Goal: Check status: Check status

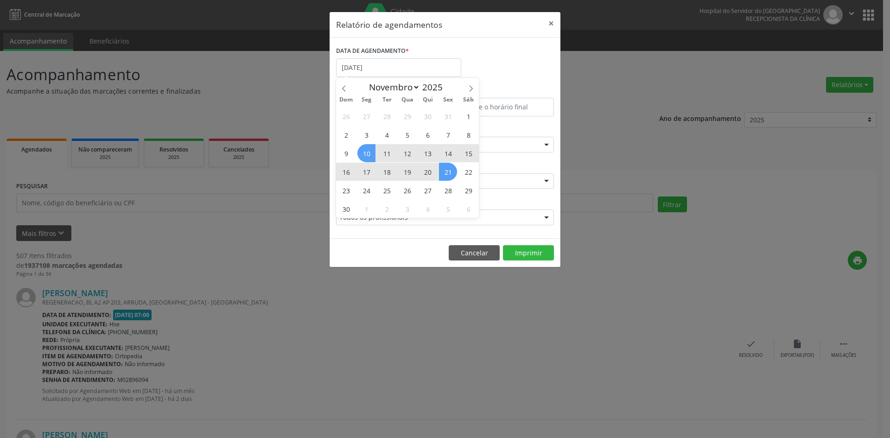
select select "10"
click at [444, 187] on div "26 27 28 29 30 31 1 2 3 4 5 6 7 8 9 10 11 12 13 14 15 16 17 18 19 20 21 22 23 2…" at bounding box center [407, 162] width 143 height 111
click at [444, 187] on span "28" at bounding box center [448, 190] width 18 height 18
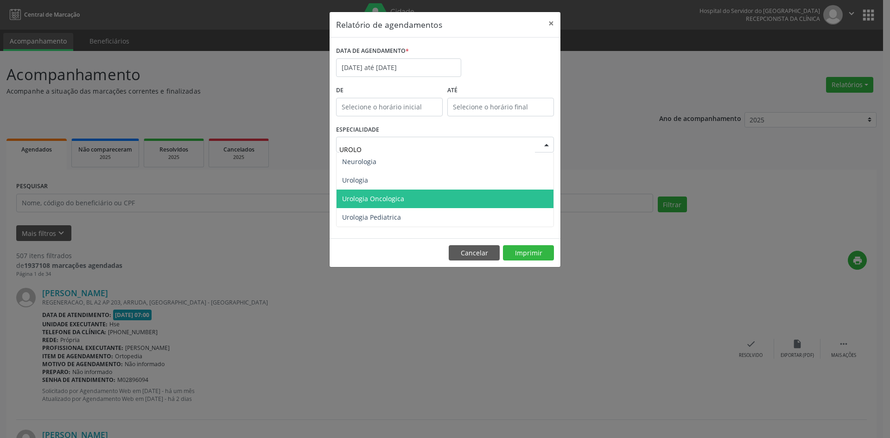
click at [389, 192] on span "Urologia Oncologica" at bounding box center [444, 199] width 217 height 19
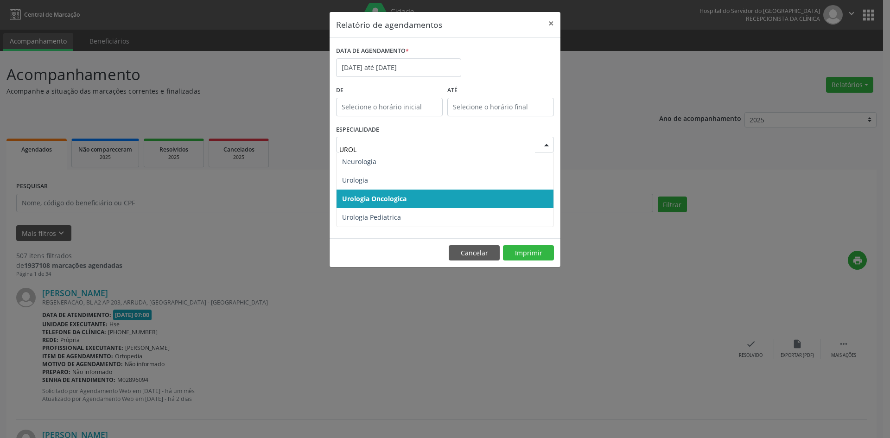
type input "UROLO"
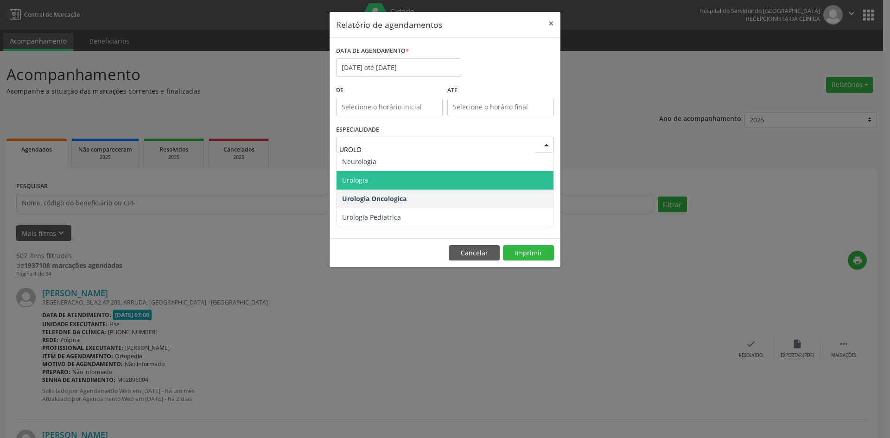
click at [389, 172] on span "Urologia" at bounding box center [444, 180] width 217 height 19
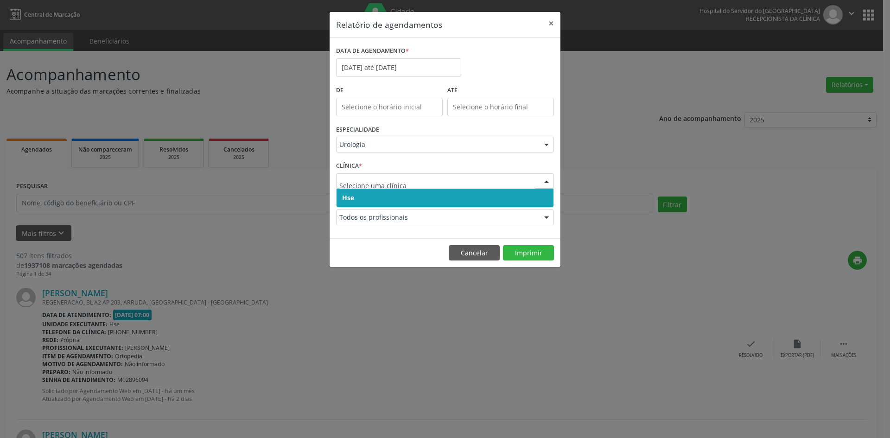
click at [436, 196] on span "Hse" at bounding box center [444, 198] width 217 height 19
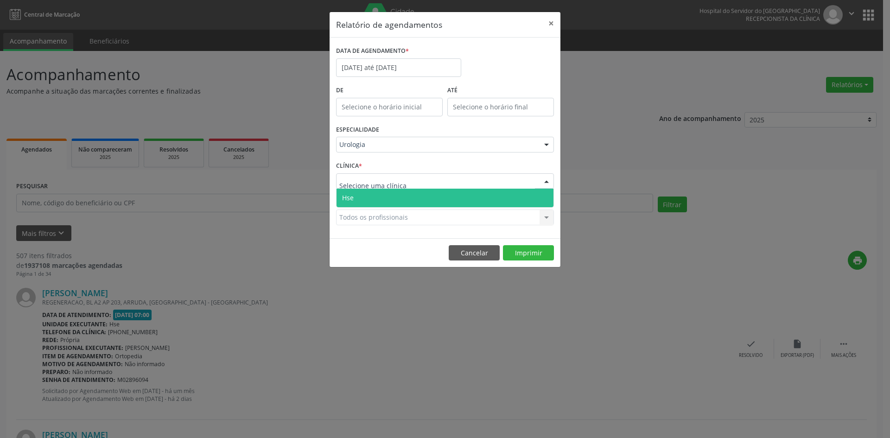
click at [440, 181] on div at bounding box center [445, 181] width 218 height 16
click at [431, 189] on span "Hse" at bounding box center [444, 198] width 217 height 19
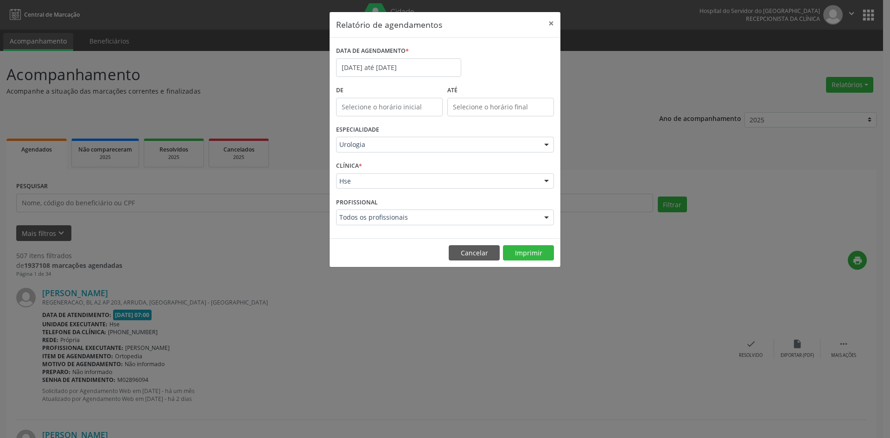
click at [432, 174] on div "Hse" at bounding box center [445, 181] width 218 height 16
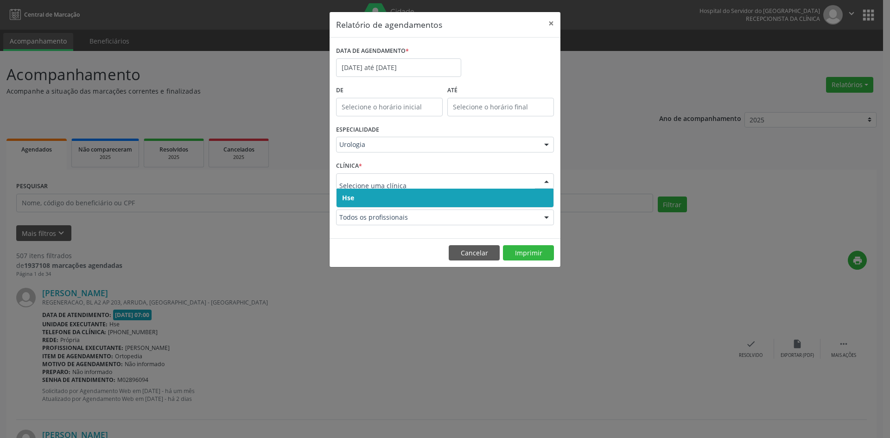
click at [418, 209] on div "PROFISSIONAL Todos os profissionais Todos os profissionais [PERSON_NAME] Intera…" at bounding box center [445, 213] width 222 height 36
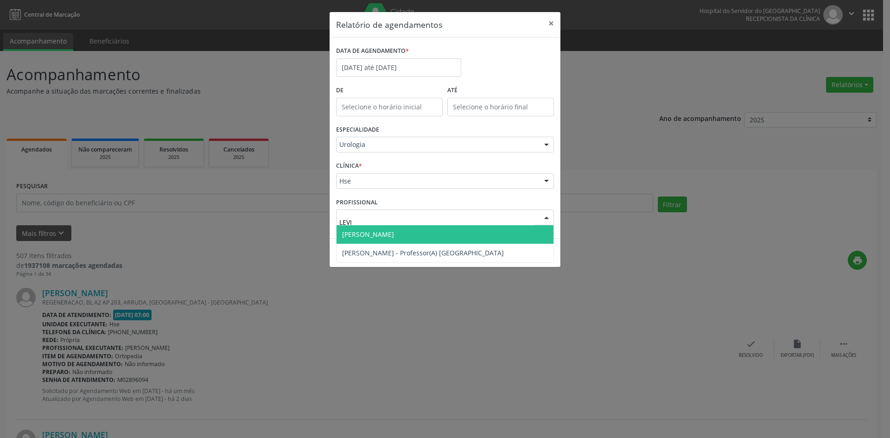
click at [456, 241] on span "[PERSON_NAME]" at bounding box center [444, 234] width 217 height 19
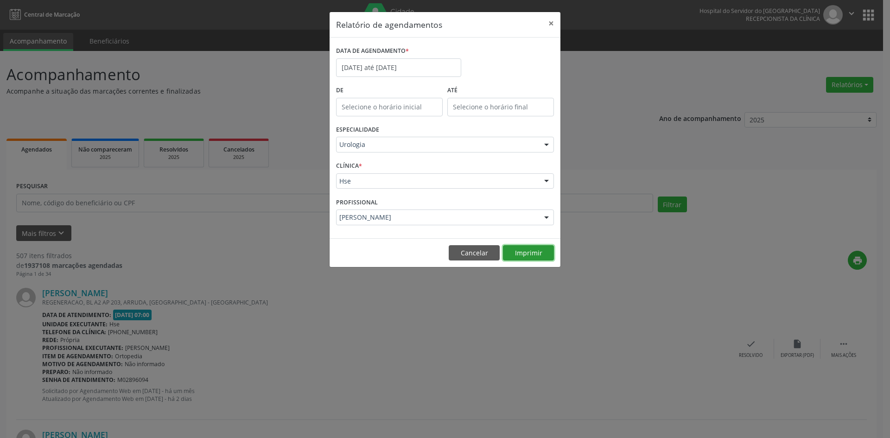
click at [537, 247] on button "Imprimir" at bounding box center [528, 253] width 51 height 16
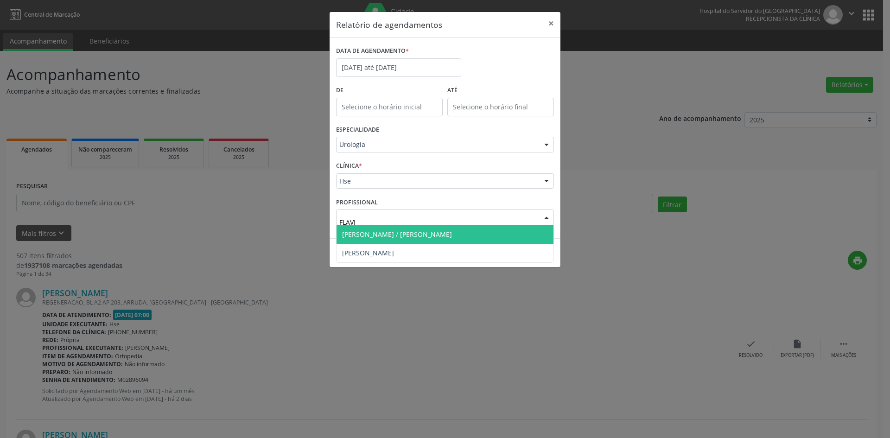
type input "[PERSON_NAME]"
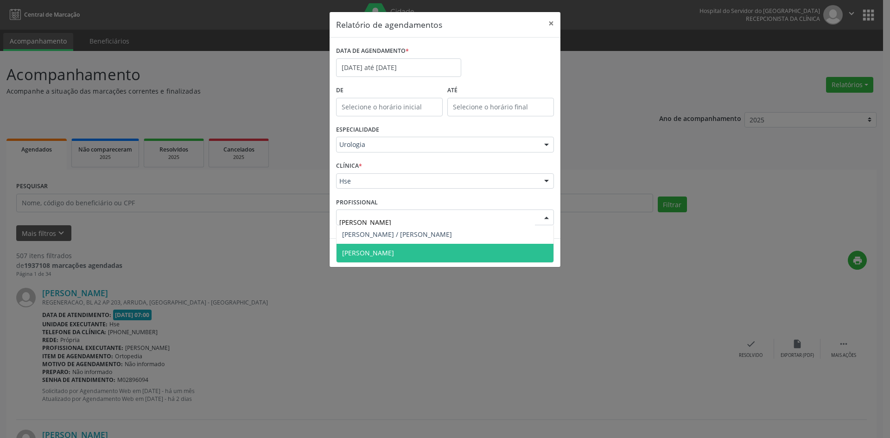
click at [443, 251] on span "[PERSON_NAME]" at bounding box center [444, 253] width 217 height 19
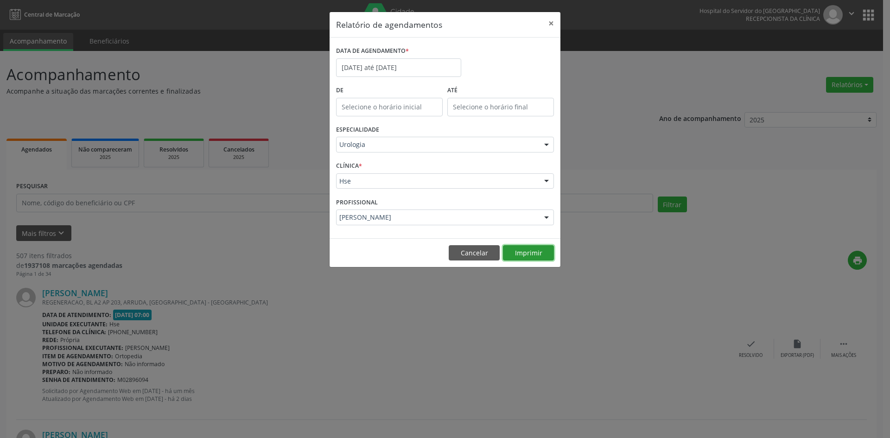
click at [538, 252] on button "Imprimir" at bounding box center [528, 253] width 51 height 16
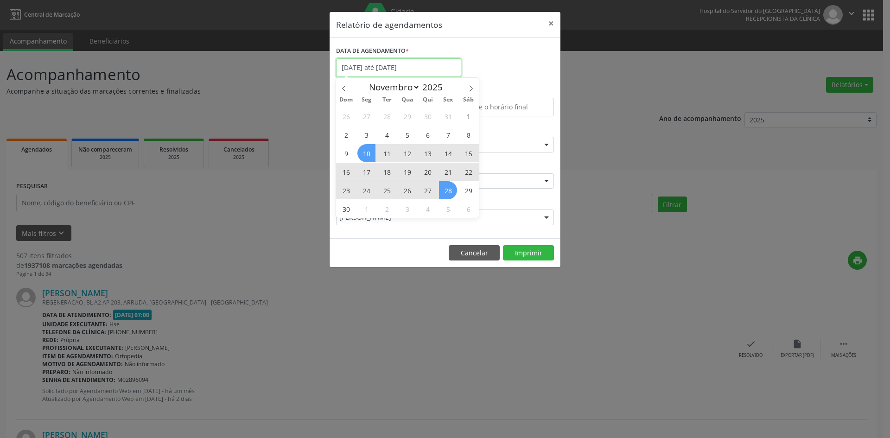
click at [429, 71] on input "[DATE] até [DATE]" at bounding box center [398, 67] width 125 height 19
click at [347, 89] on icon at bounding box center [344, 88] width 6 height 6
select select "9"
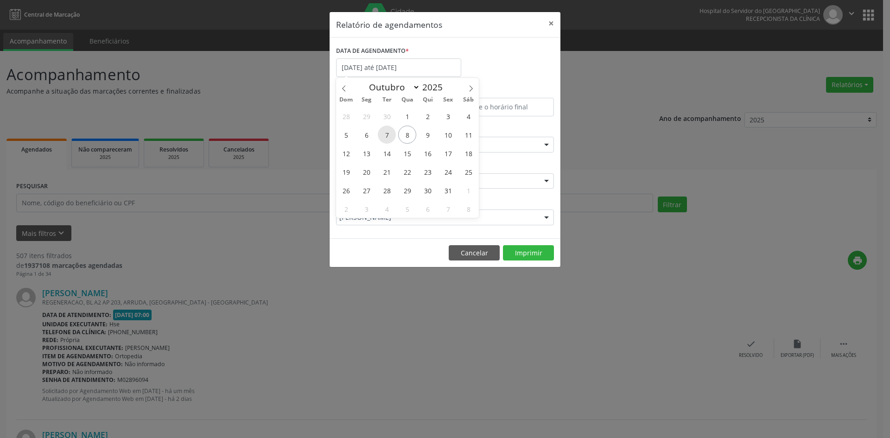
click at [390, 133] on span "7" at bounding box center [387, 135] width 18 height 18
type input "[DATE]"
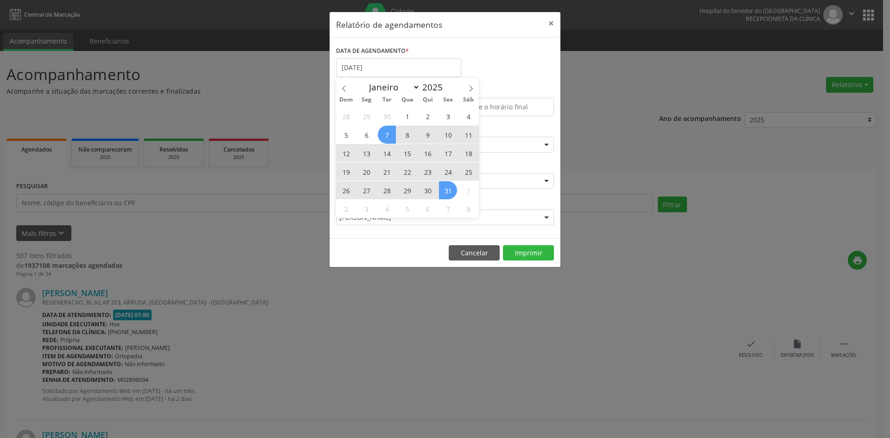
drag, startPoint x: 390, startPoint y: 133, endPoint x: 446, endPoint y: 187, distance: 78.0
click at [446, 187] on div "28 29 30 1 2 3 4 5 6 7 8 9 10 11 12 13 14 15 16 17 18 19 20 21 22 23 24 25 26 2…" at bounding box center [407, 162] width 143 height 111
click at [446, 187] on span "31" at bounding box center [448, 190] width 18 height 18
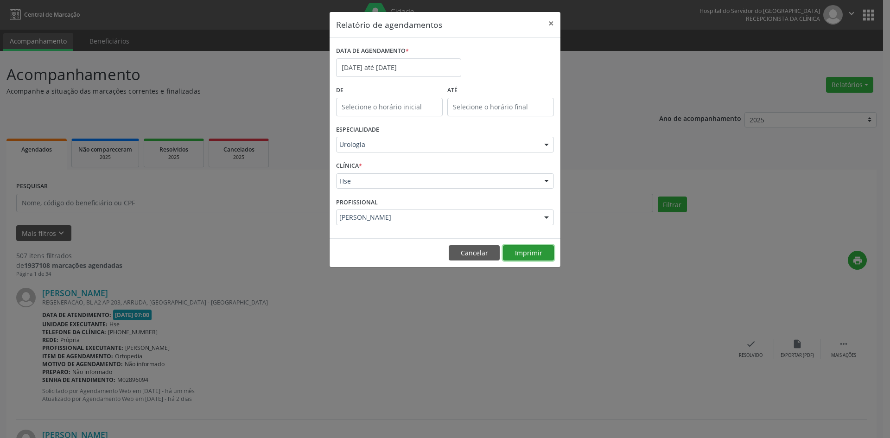
click at [536, 255] on button "Imprimir" at bounding box center [528, 253] width 51 height 16
